Goal: Find specific page/section: Find specific page/section

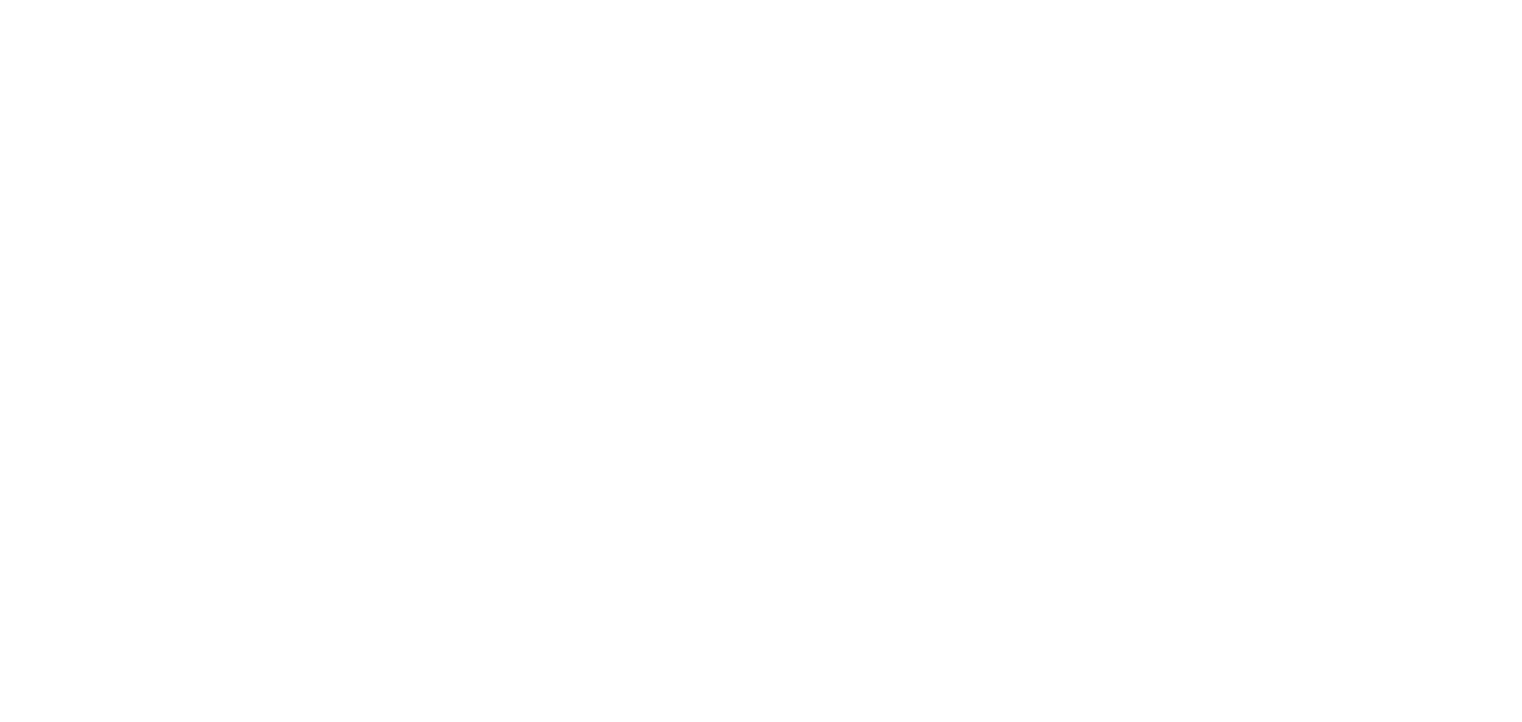
select select "en"
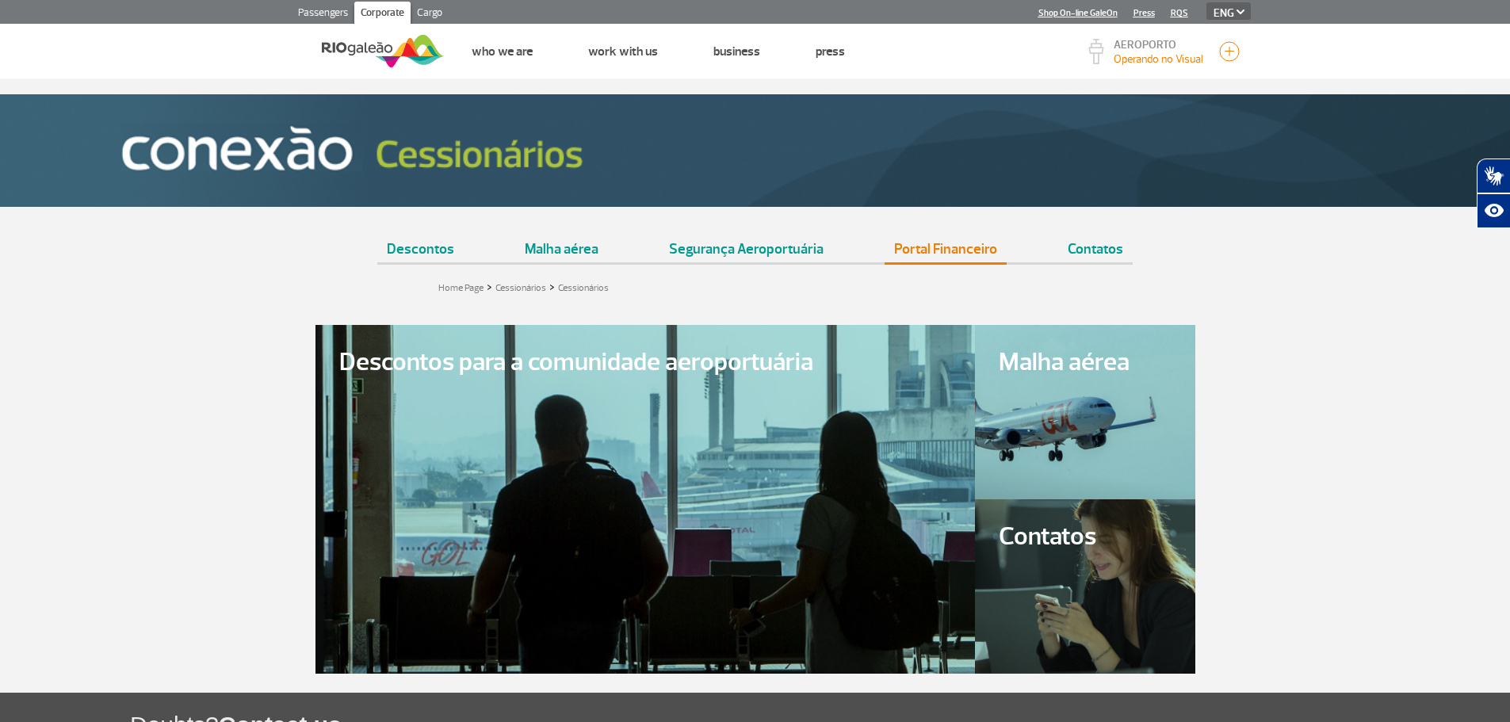
click at [915, 250] on link "Portal Financeiro" at bounding box center [945, 243] width 122 height 40
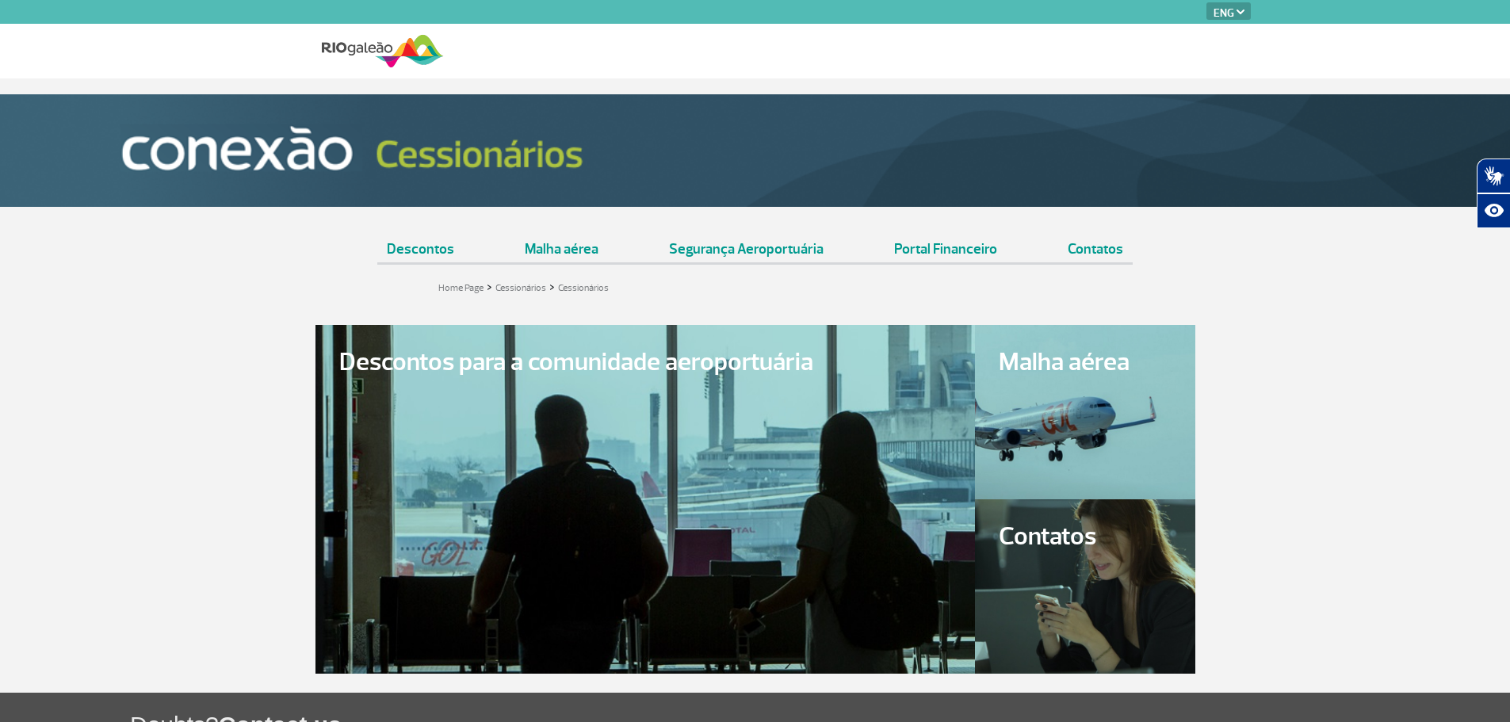
select select "en"
click at [945, 241] on link "Portal Financeiro" at bounding box center [945, 243] width 122 height 40
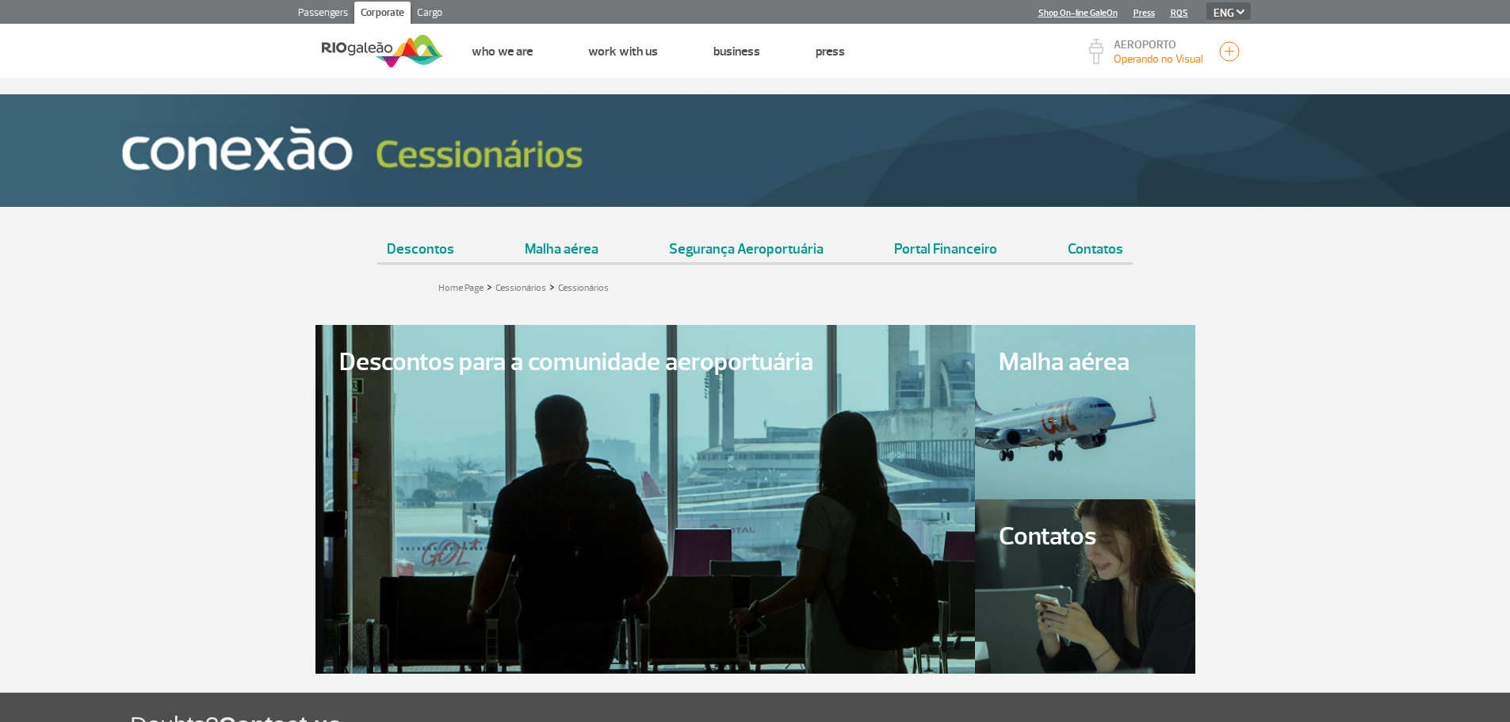
select select "en"
click at [920, 246] on link "Portal Financeiro" at bounding box center [945, 243] width 122 height 40
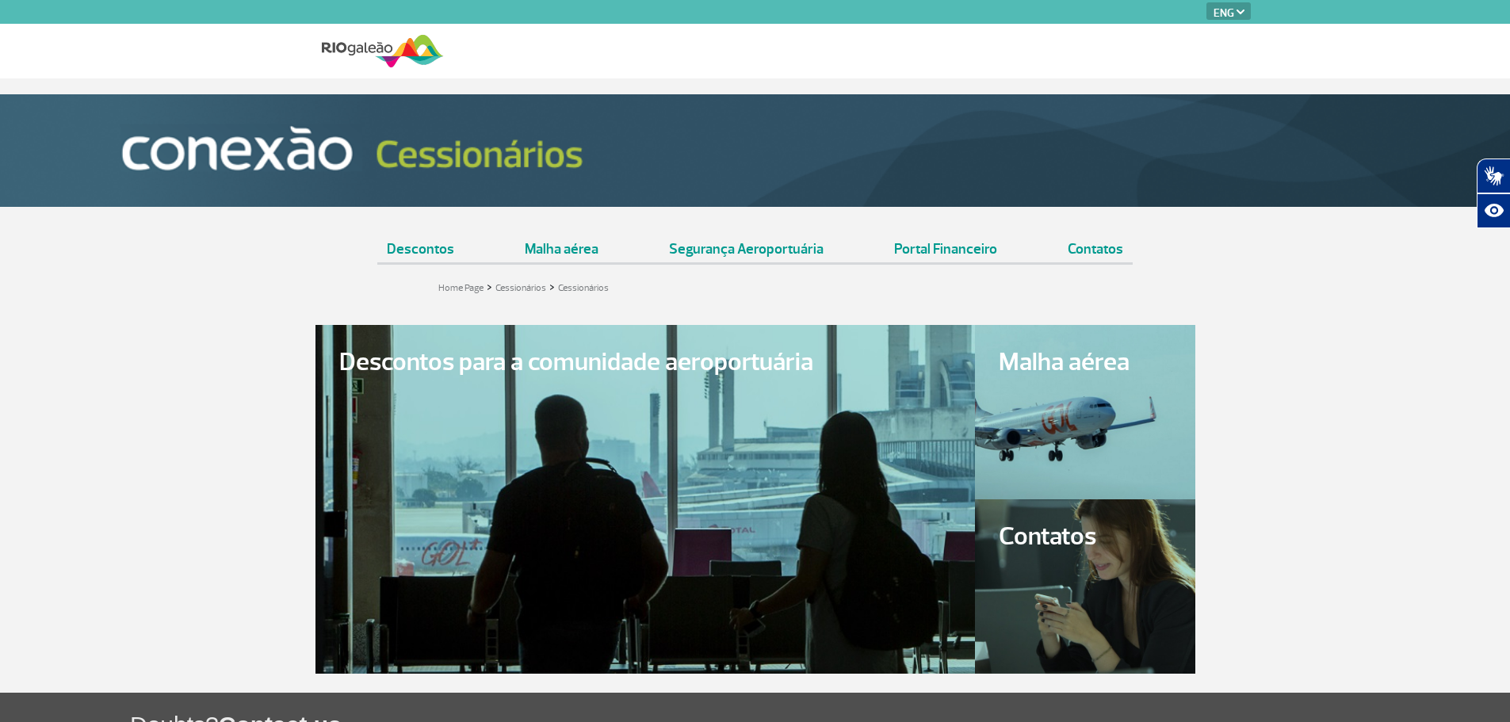
select select "en"
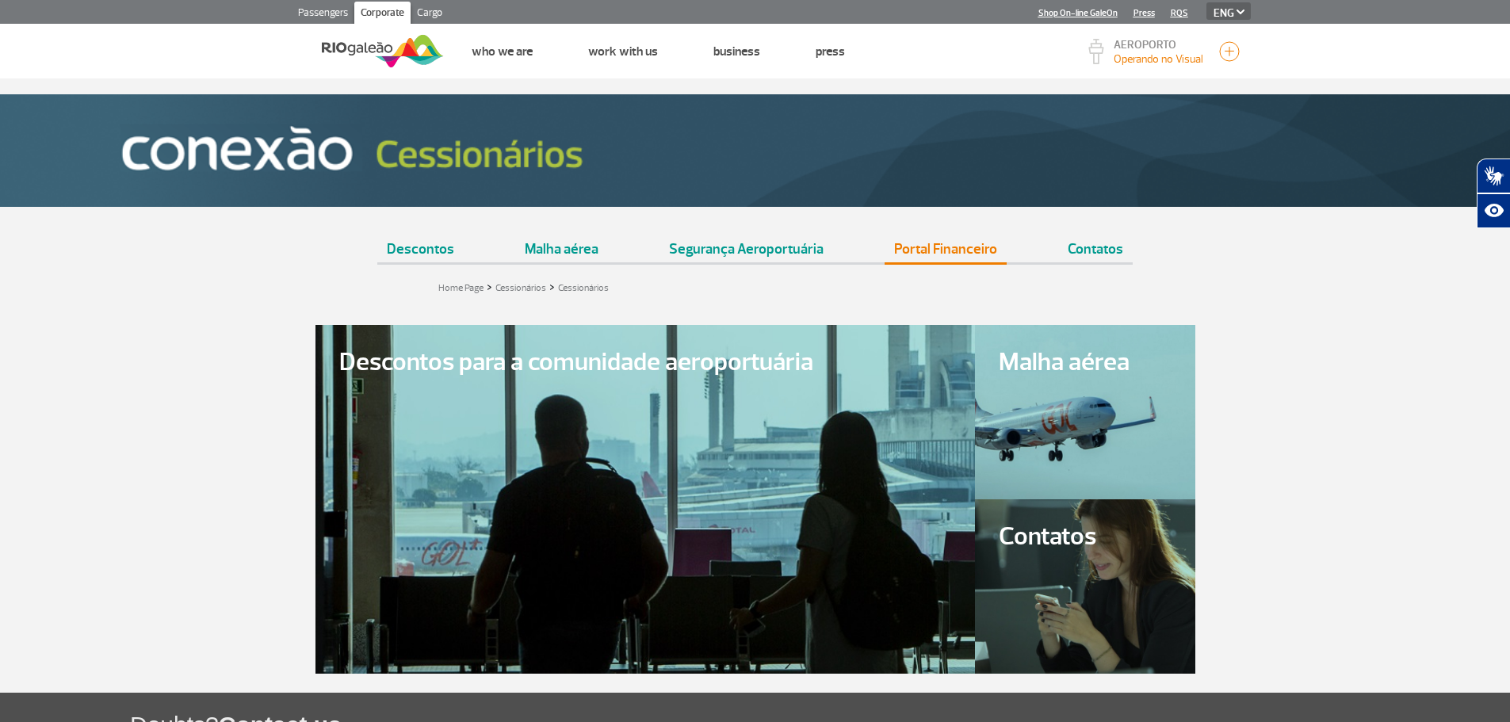
click at [937, 257] on link "Portal Financeiro" at bounding box center [945, 243] width 122 height 40
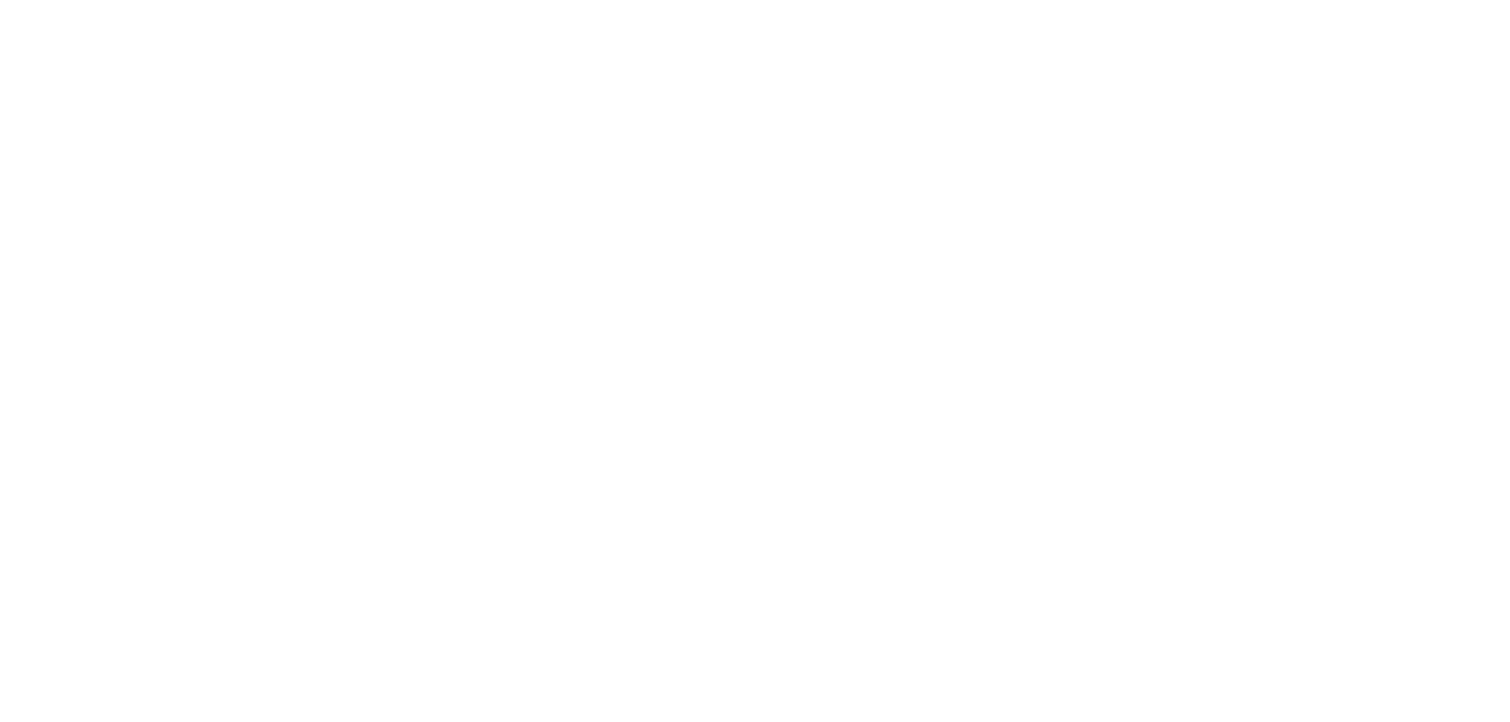
select select "en"
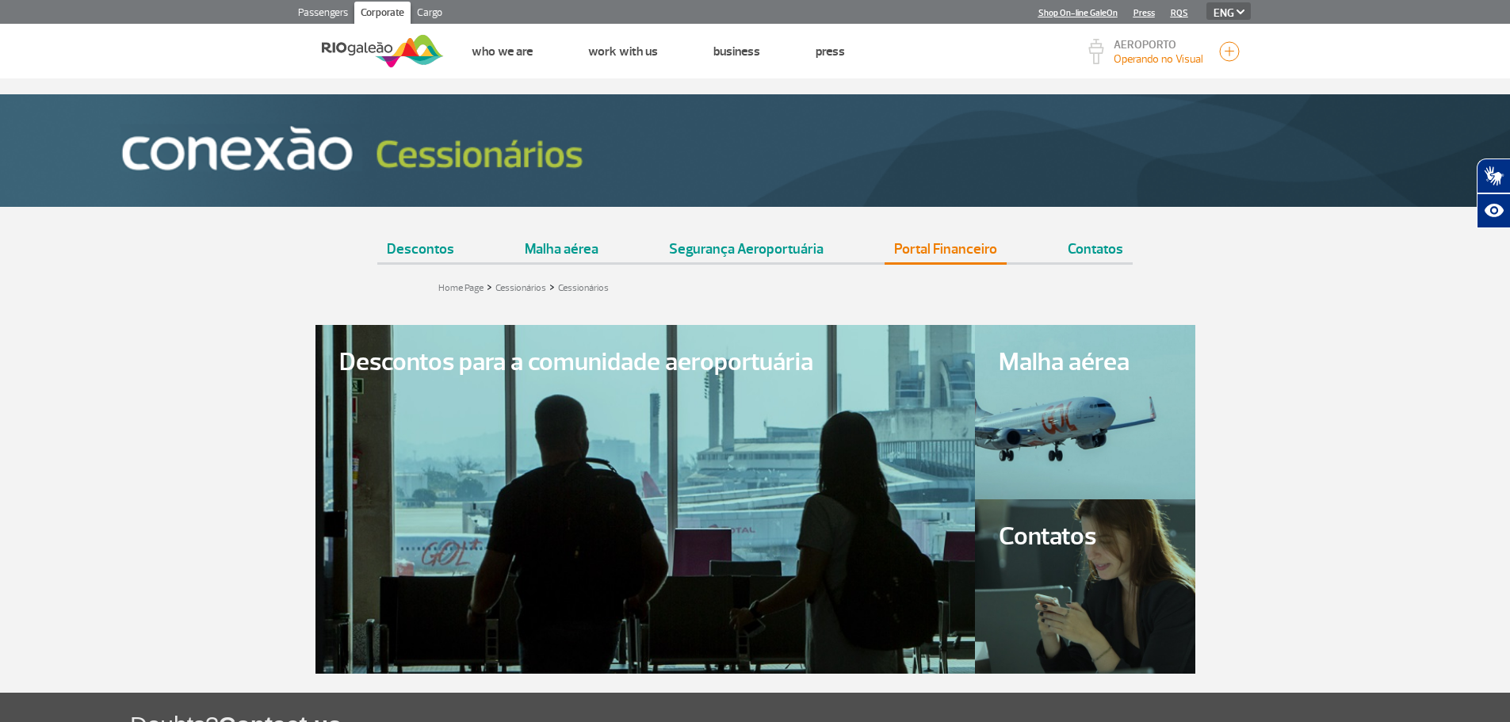
click at [917, 252] on link "Portal Financeiro" at bounding box center [945, 243] width 122 height 40
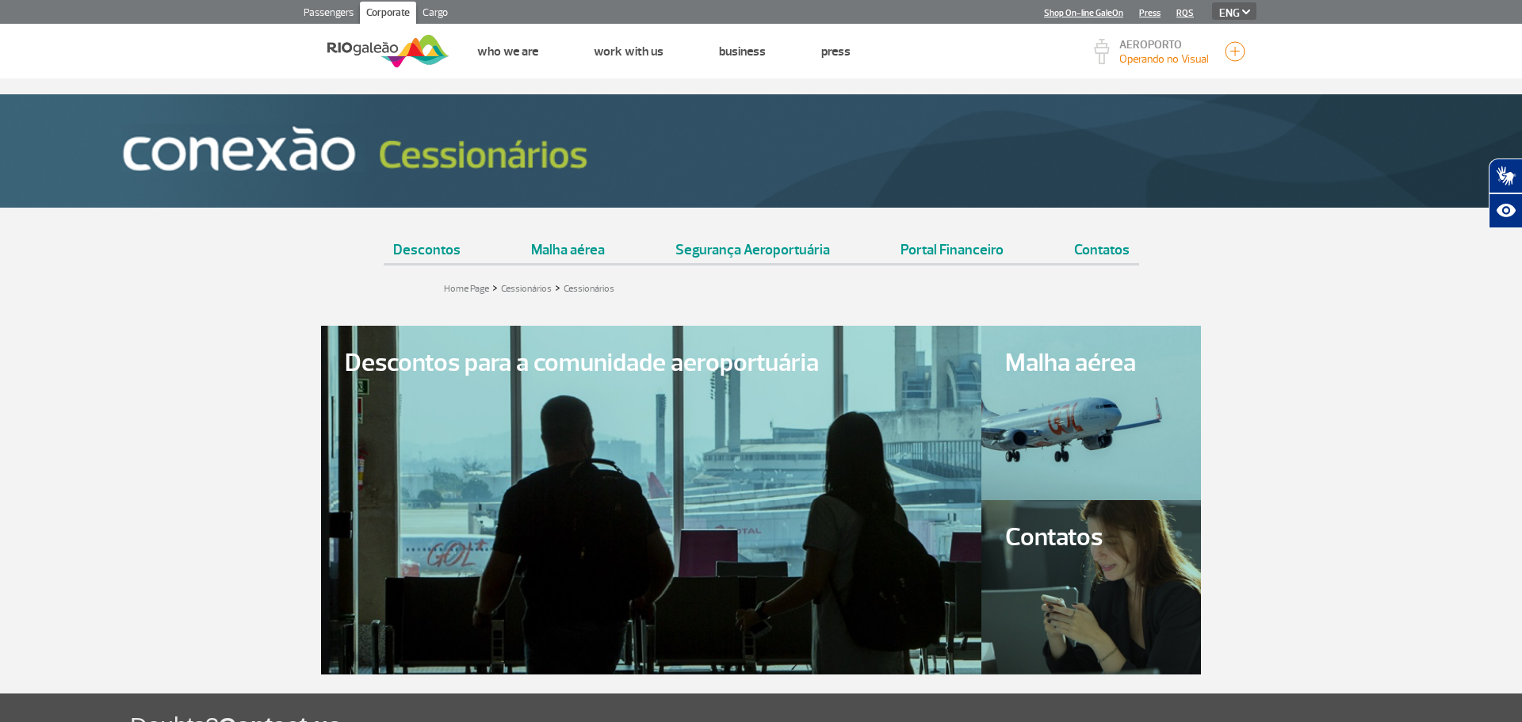
select select "en"
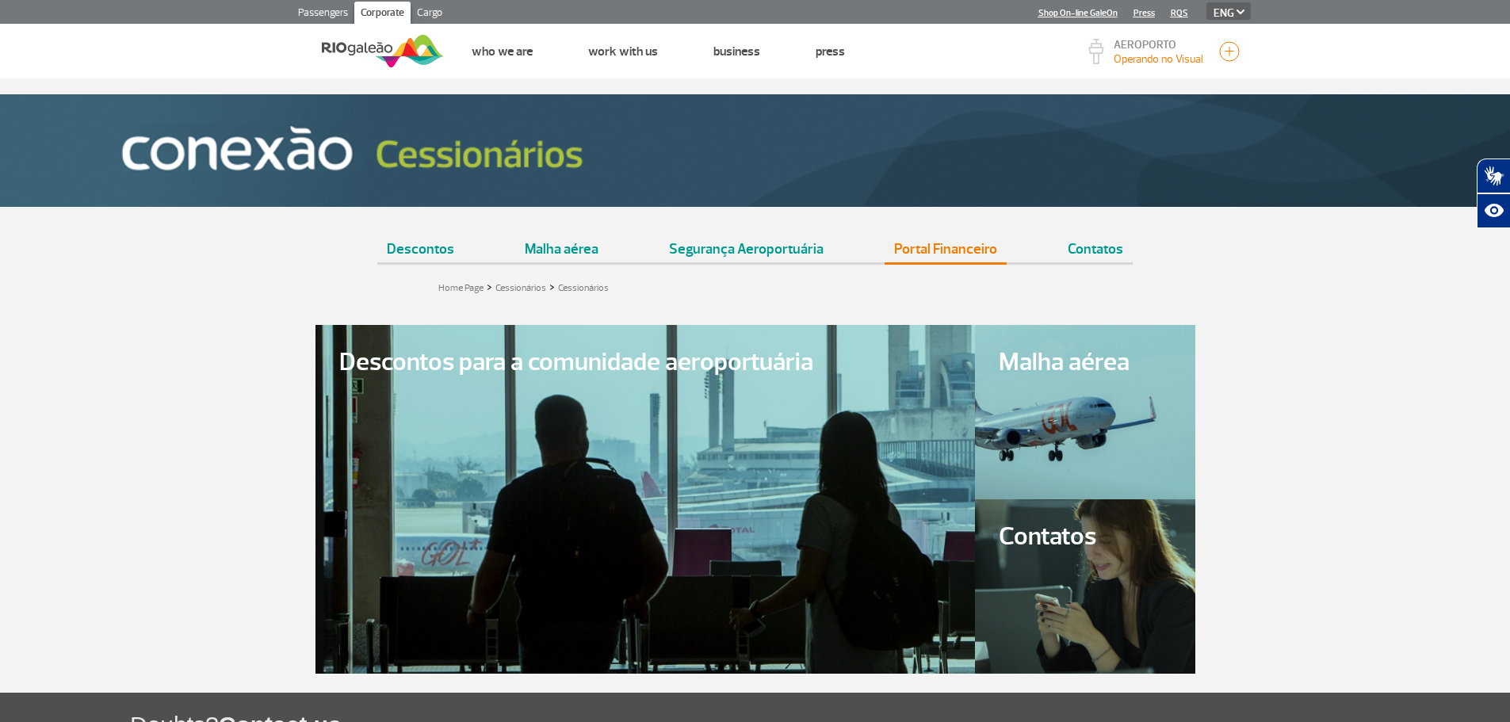
click at [921, 243] on link "Portal Financeiro" at bounding box center [945, 243] width 122 height 40
